Goal: Task Accomplishment & Management: Use online tool/utility

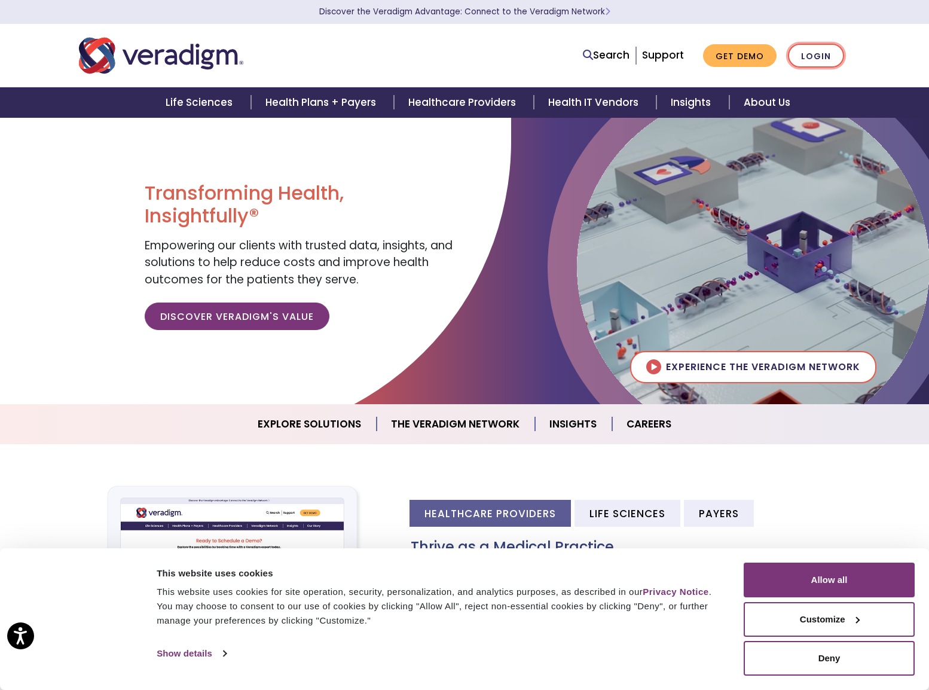
click at [815, 56] on link "Login" at bounding box center [816, 56] width 56 height 24
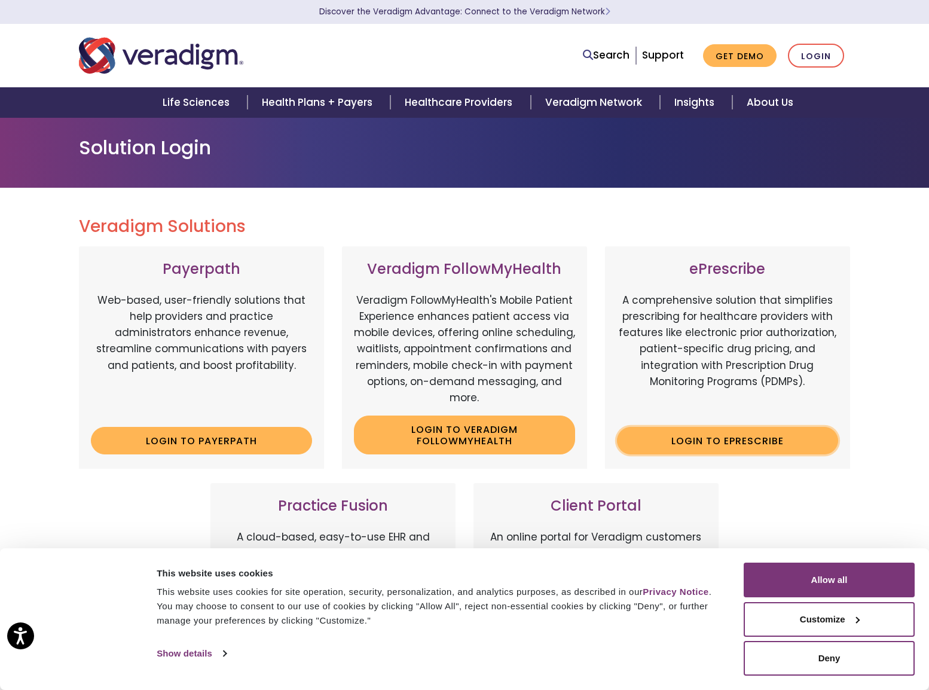
click at [682, 454] on link "Login to ePrescribe" at bounding box center [727, 440] width 221 height 27
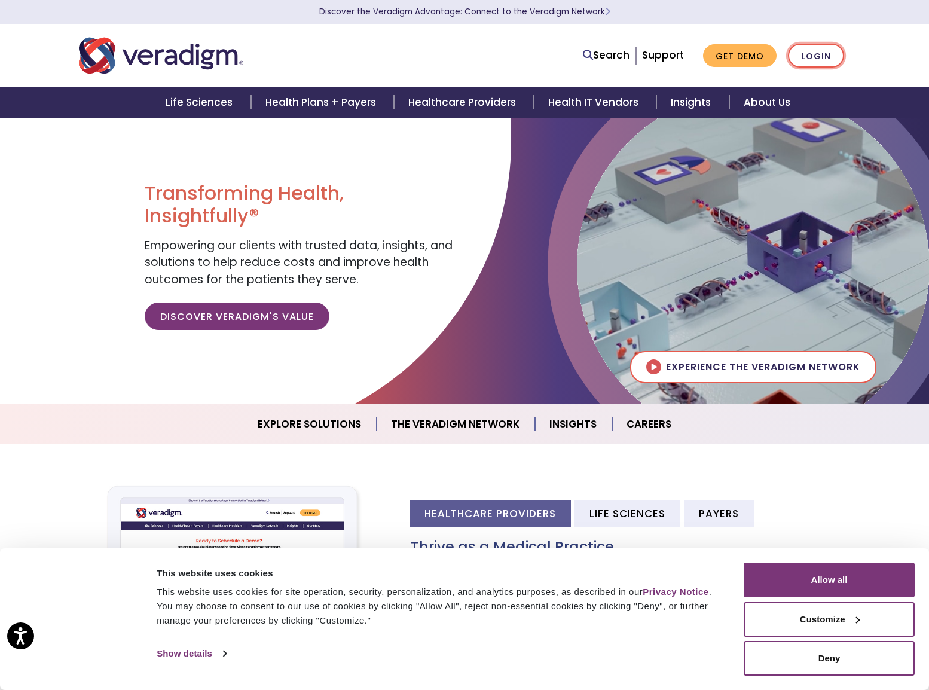
click at [821, 60] on link "Login" at bounding box center [816, 56] width 56 height 24
